Goal: Task Accomplishment & Management: Manage account settings

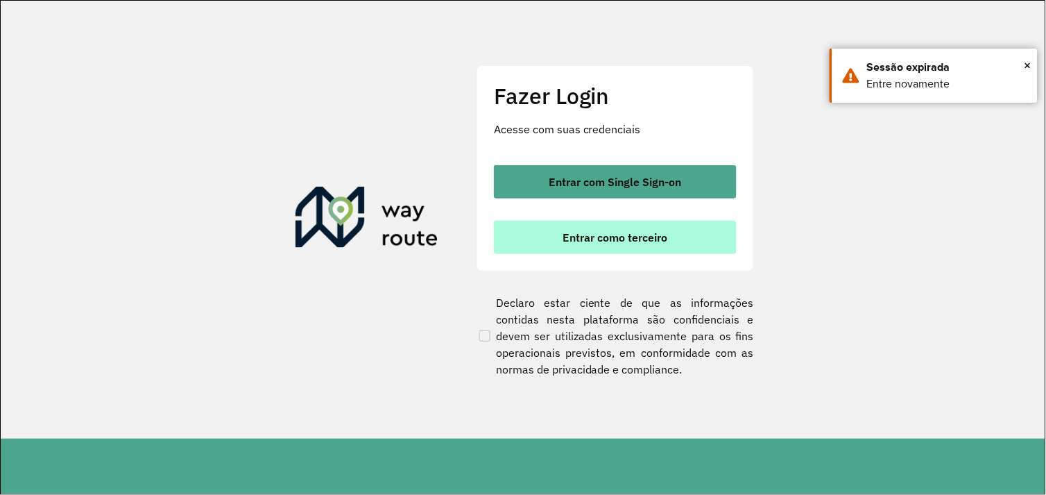
click at [595, 238] on span "Entrar como terceiro" at bounding box center [615, 237] width 105 height 11
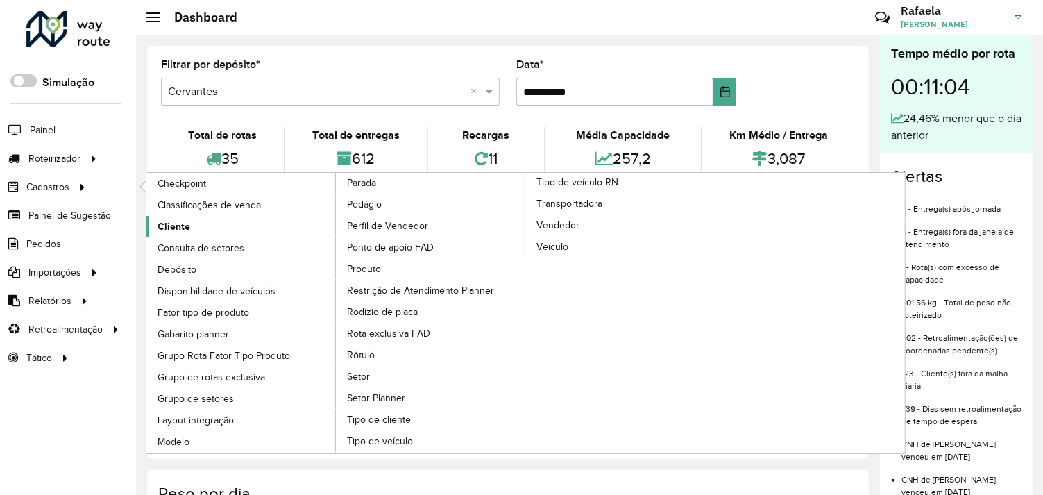
click at [177, 232] on span "Cliente" at bounding box center [174, 226] width 33 height 15
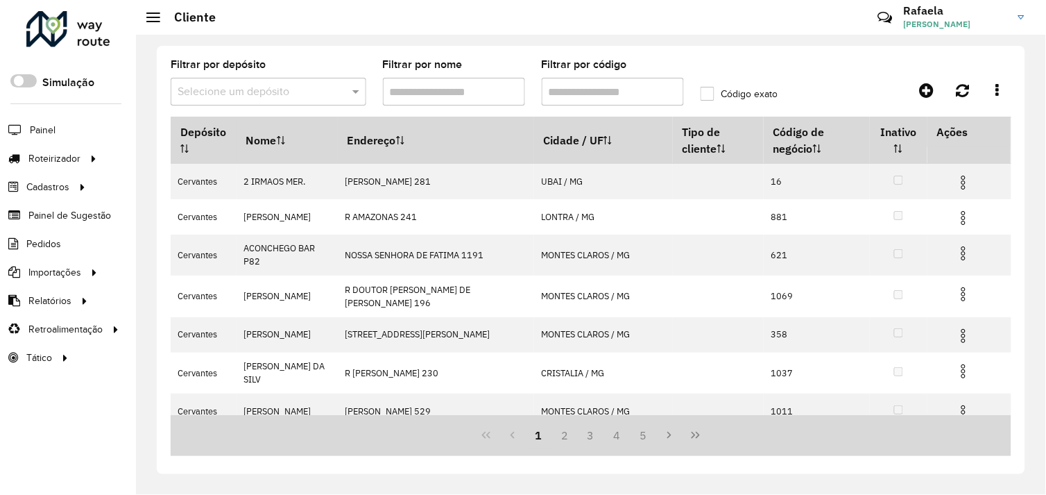
click at [557, 91] on input "Filtrar por código" at bounding box center [613, 92] width 142 height 28
click at [588, 91] on input "Filtrar por código" at bounding box center [613, 92] width 142 height 28
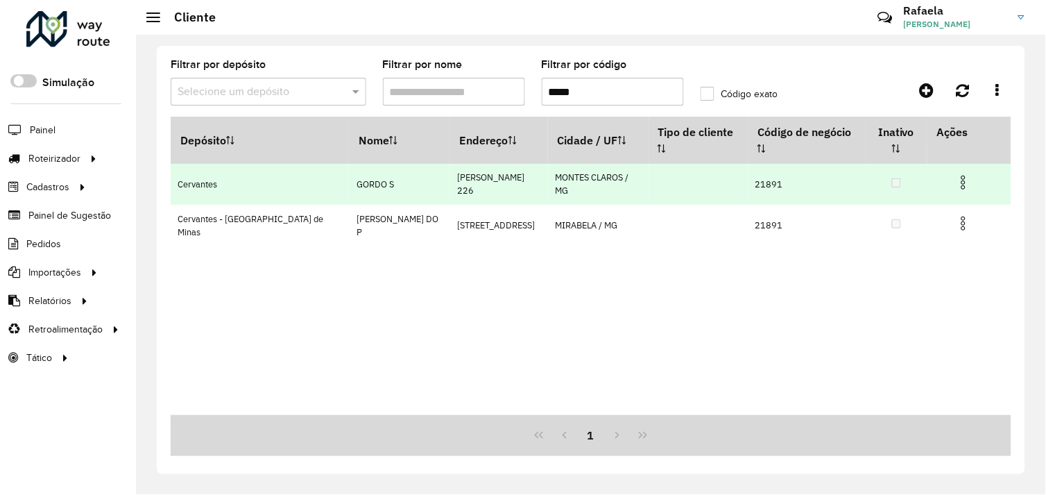
click at [967, 174] on img at bounding box center [964, 182] width 17 height 17
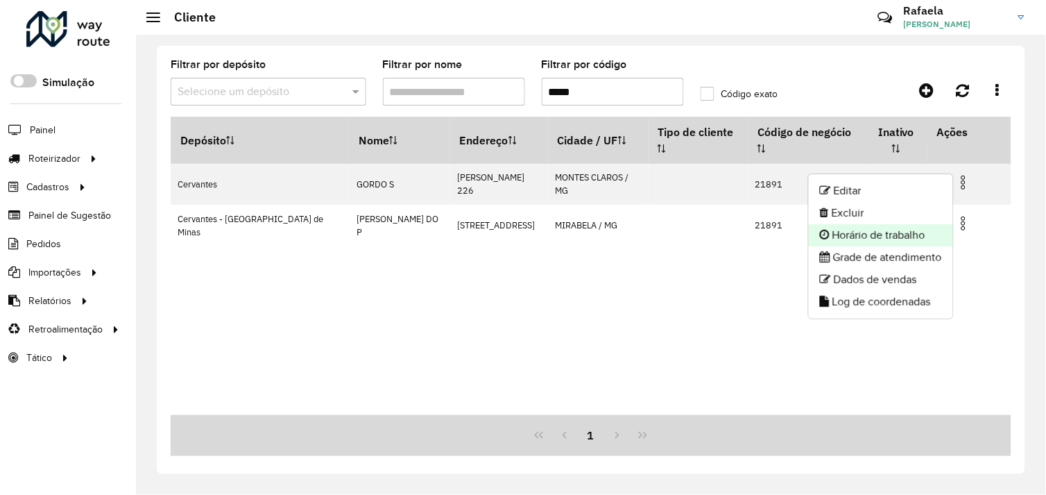
click at [908, 228] on li "Horário de trabalho" at bounding box center [881, 235] width 144 height 22
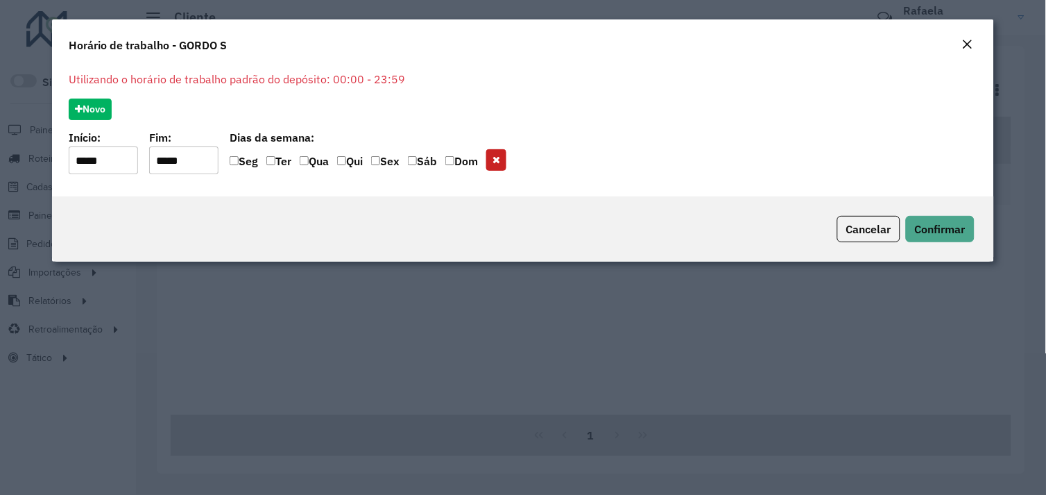
click at [968, 42] on em "Close" at bounding box center [967, 44] width 11 height 11
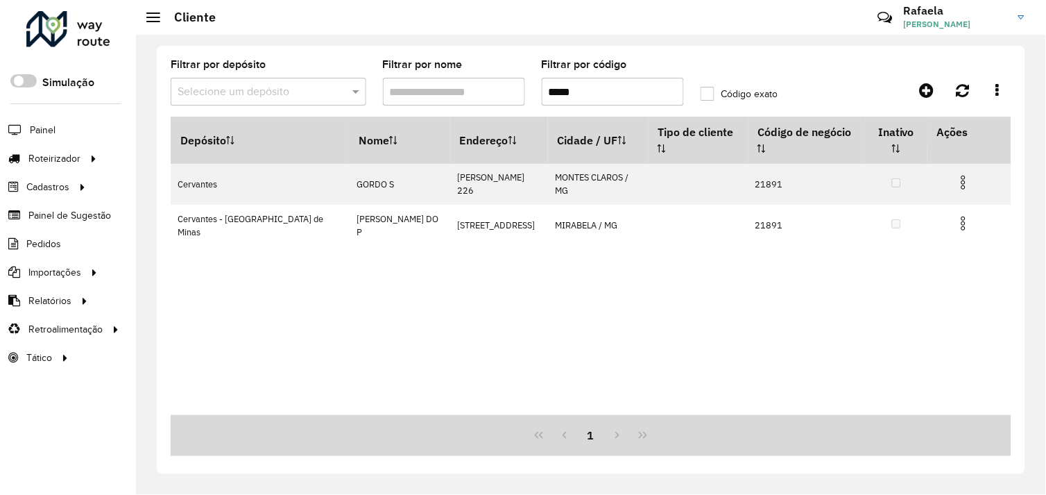
drag, startPoint x: 600, startPoint y: 89, endPoint x: 473, endPoint y: 105, distance: 128.7
click at [473, 105] on formly-group "Filtrar por depósito Selecione um depósito Filtrar por nome Filtrar por código …" at bounding box center [480, 88] width 636 height 57
type input "****"
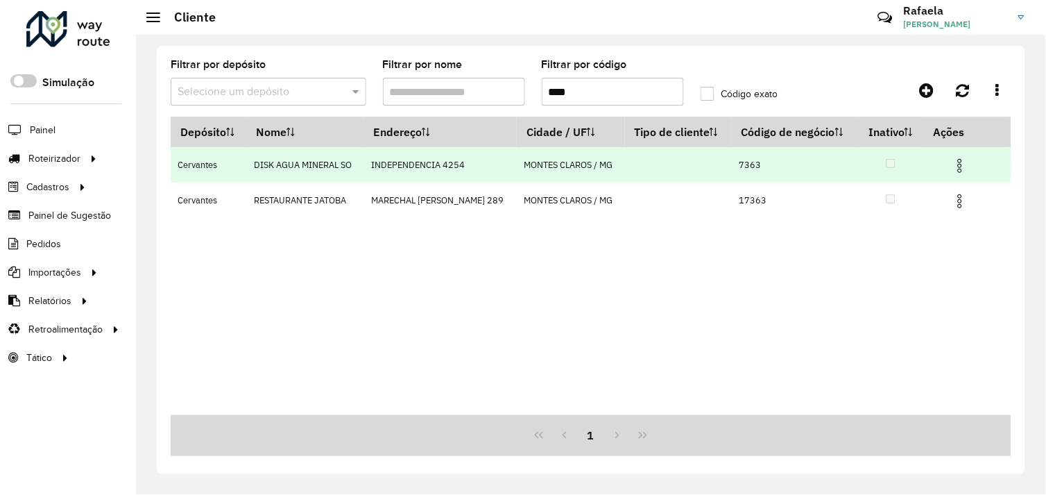
click at [962, 161] on img at bounding box center [960, 166] width 17 height 17
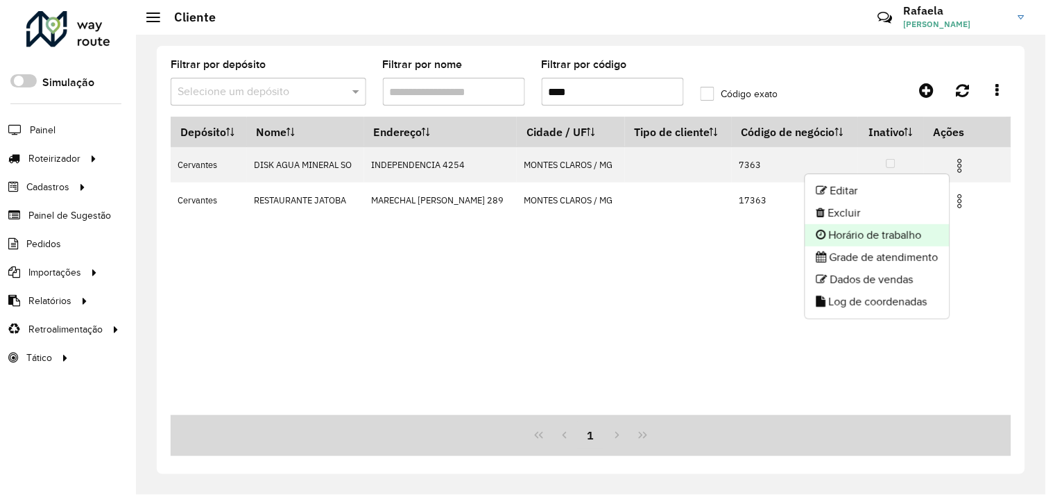
click at [892, 229] on li "Horário de trabalho" at bounding box center [878, 235] width 144 height 22
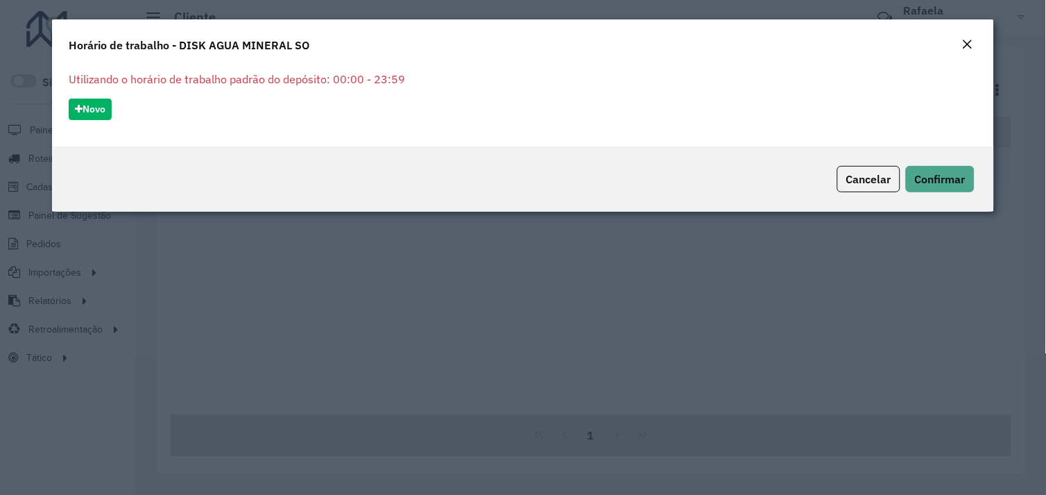
click at [962, 44] on em "Close" at bounding box center [967, 44] width 11 height 11
